Goal: Navigation & Orientation: Understand site structure

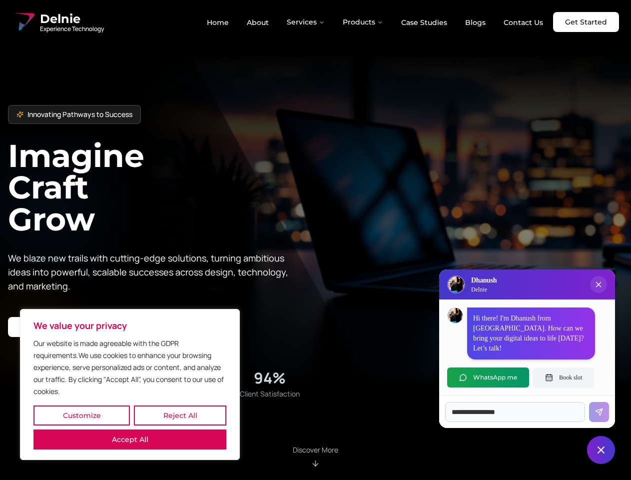
click at [81, 415] on button "Customize" at bounding box center [81, 415] width 96 height 20
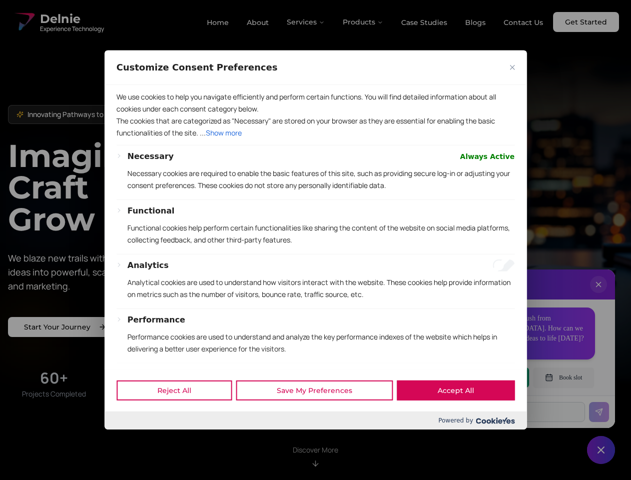
click at [180, 415] on div at bounding box center [315, 240] width 631 height 480
click at [130, 439] on div at bounding box center [315, 240] width 631 height 480
click at [315, 139] on p "The cookies that are categorized as "Necessary" are stored on your browser as t…" at bounding box center [315, 127] width 398 height 24
click at [306, 22] on div at bounding box center [315, 240] width 631 height 480
click at [363, 22] on div at bounding box center [315, 240] width 631 height 480
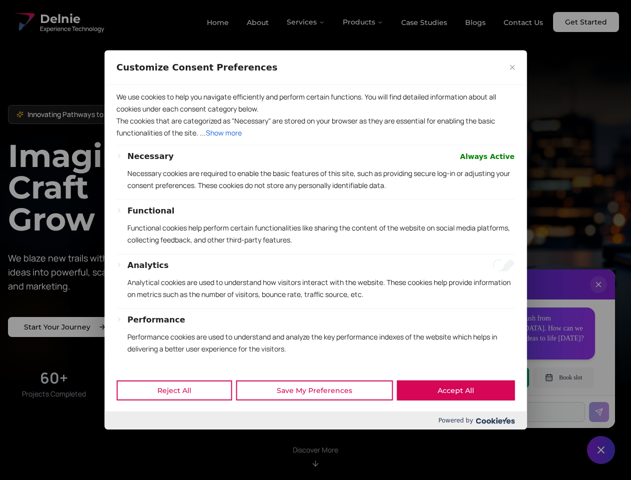
click at [599, 294] on div at bounding box center [315, 240] width 631 height 480
click at [488, 377] on div "Reject All Save My Preferences Accept All" at bounding box center [315, 390] width 422 height 42
click at [564, 377] on div at bounding box center [315, 240] width 631 height 480
click at [601, 450] on div at bounding box center [315, 240] width 631 height 480
